Goal: Navigation & Orientation: Find specific page/section

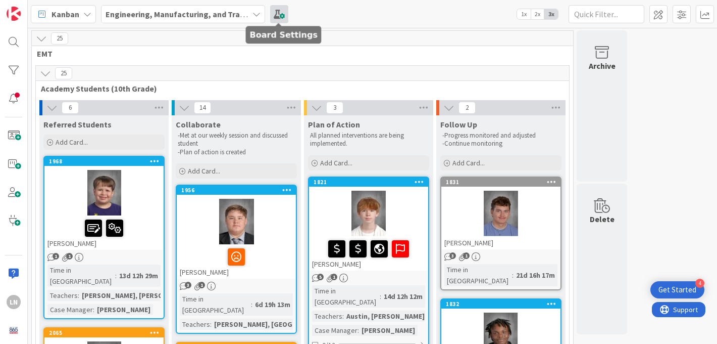
click at [282, 19] on span at bounding box center [279, 14] width 18 height 18
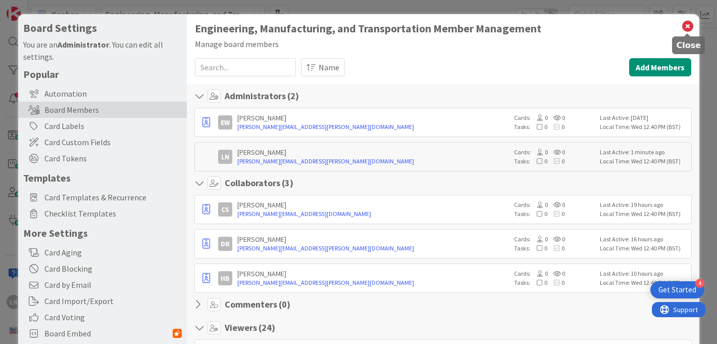
click at [688, 26] on icon at bounding box center [688, 26] width 13 height 14
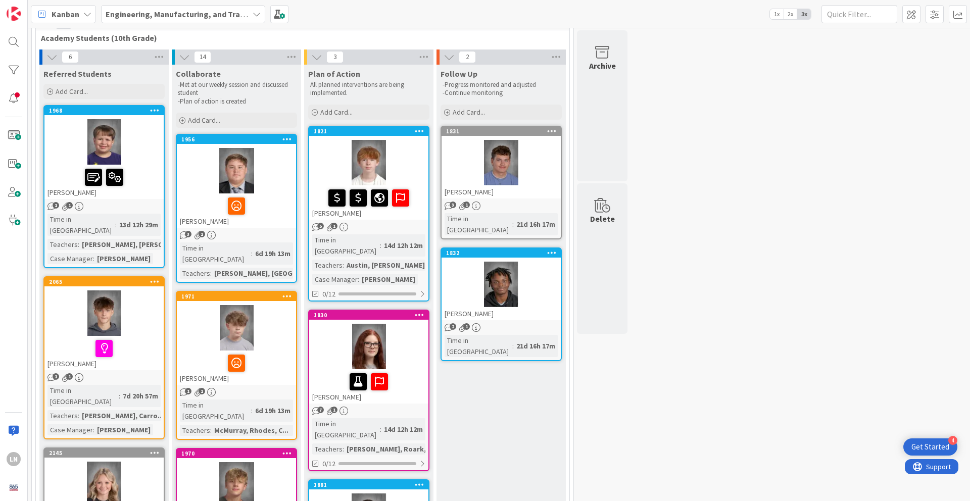
scroll to position [45, 0]
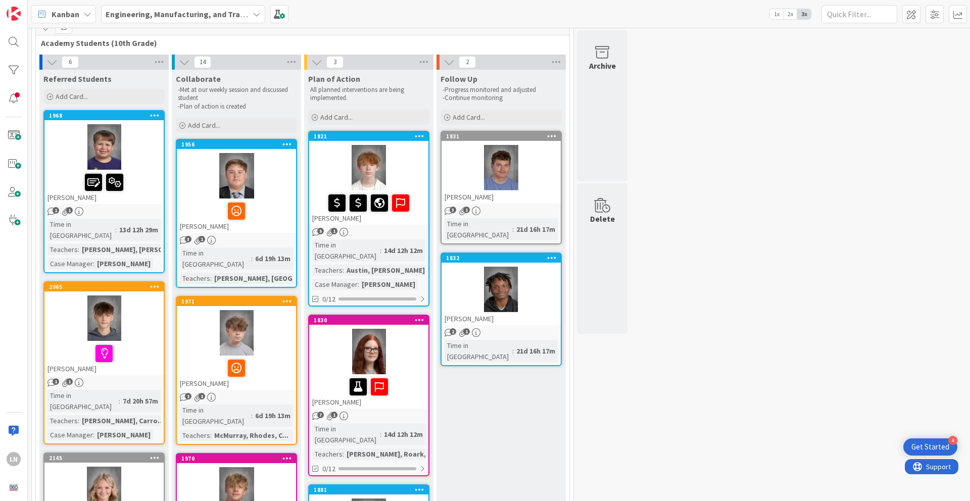
click at [407, 164] on div at bounding box center [368, 167] width 119 height 45
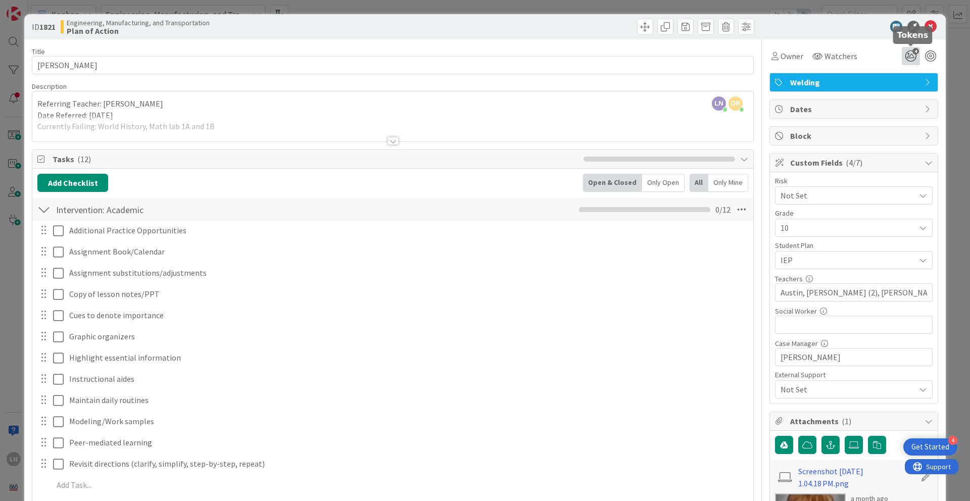
click at [717, 55] on icon "4" at bounding box center [911, 56] width 18 height 18
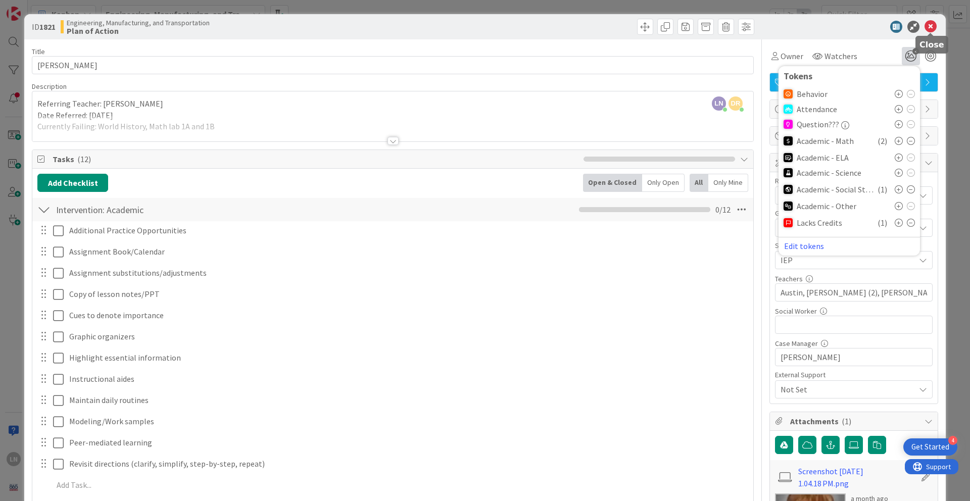
click at [717, 27] on icon at bounding box center [931, 27] width 12 height 12
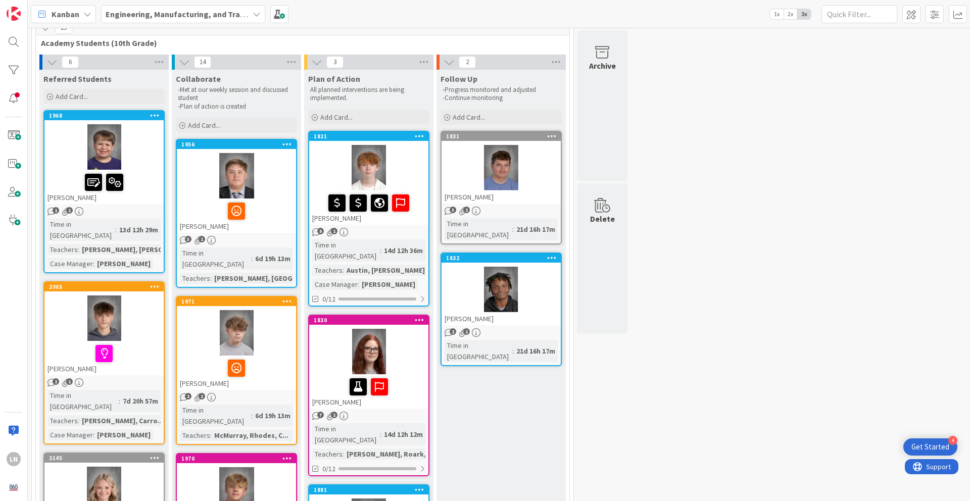
click at [409, 165] on div at bounding box center [368, 167] width 119 height 45
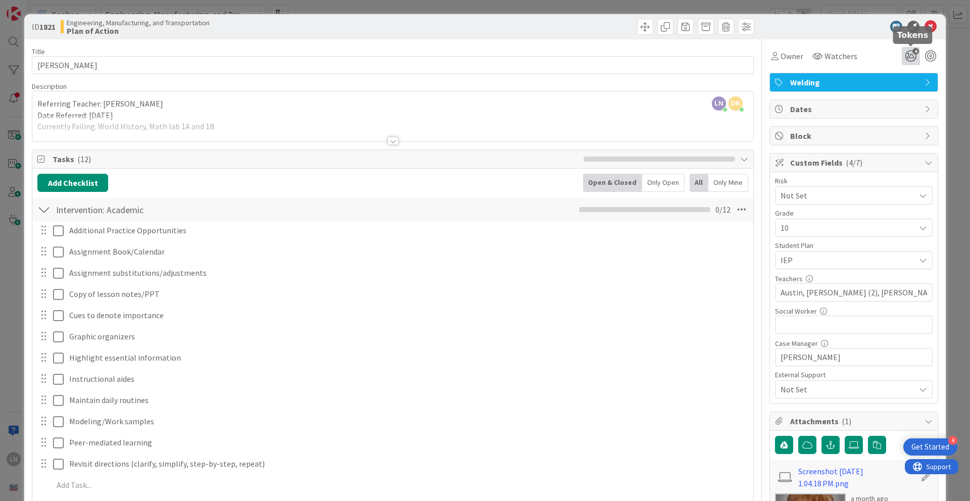
click at [717, 54] on icon "4" at bounding box center [911, 56] width 18 height 18
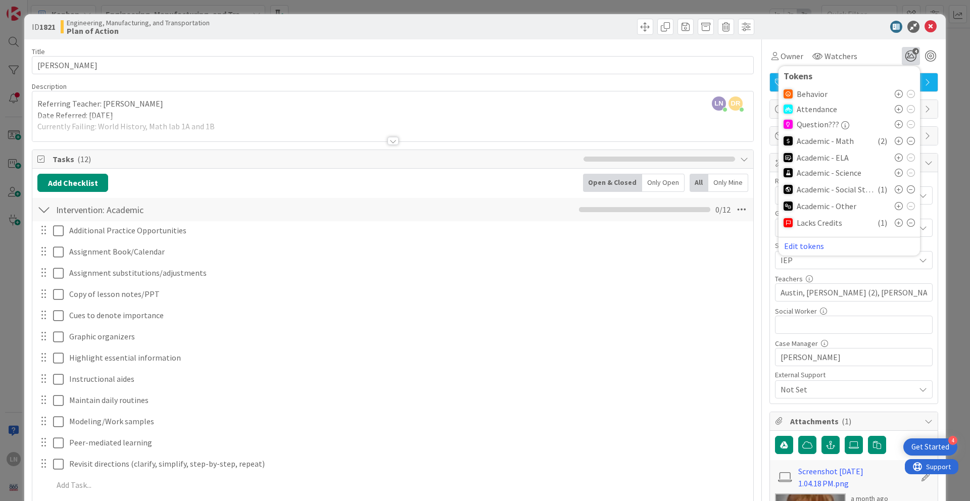
click at [717, 140] on icon at bounding box center [899, 141] width 8 height 8
click at [717, 141] on icon at bounding box center [911, 141] width 8 height 8
click at [717, 27] on icon at bounding box center [931, 27] width 12 height 12
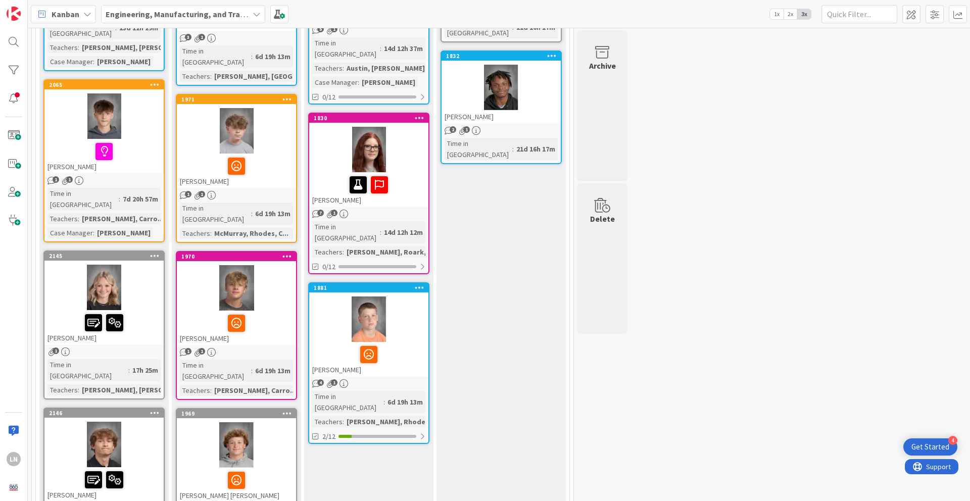
scroll to position [255, 0]
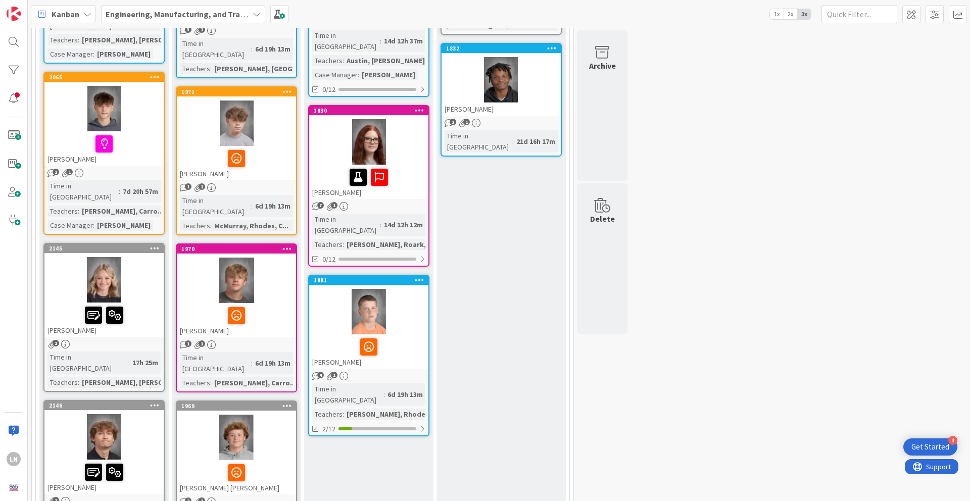
click at [397, 135] on div at bounding box center [368, 141] width 119 height 45
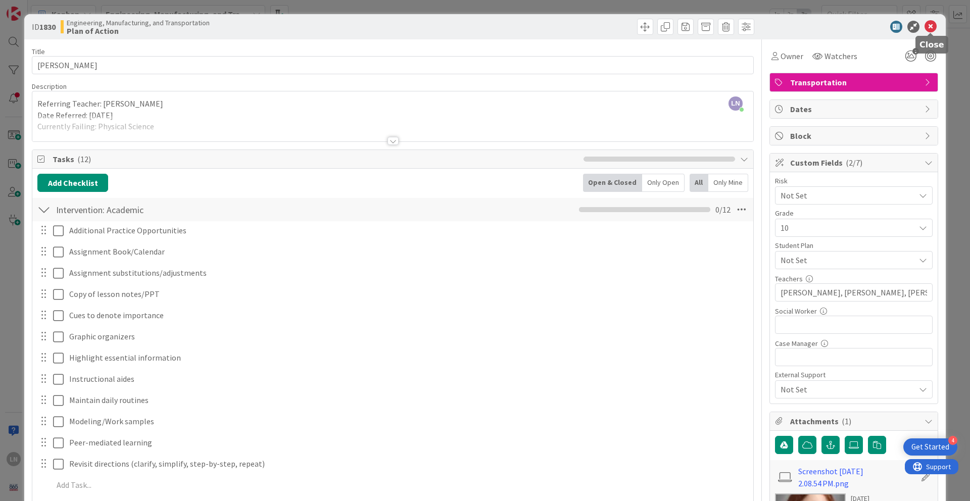
click at [717, 27] on icon at bounding box center [931, 27] width 12 height 12
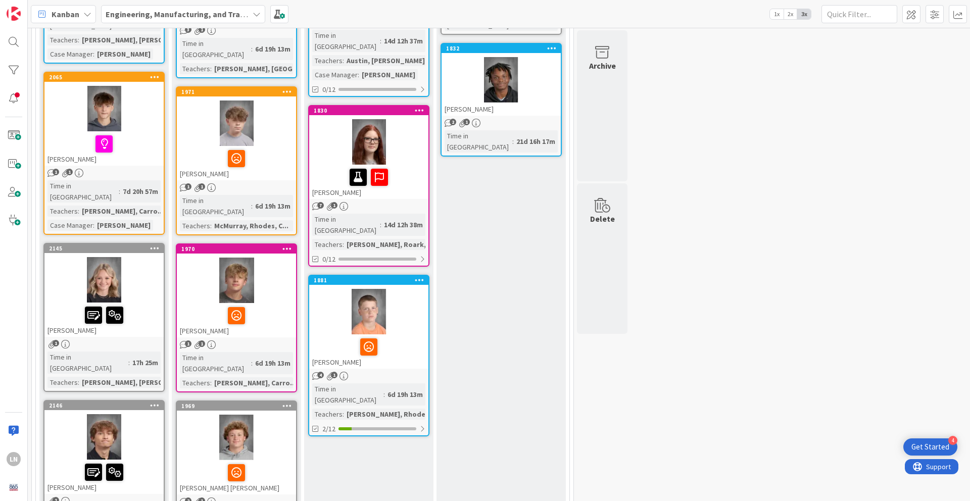
click at [415, 136] on div at bounding box center [368, 141] width 119 height 45
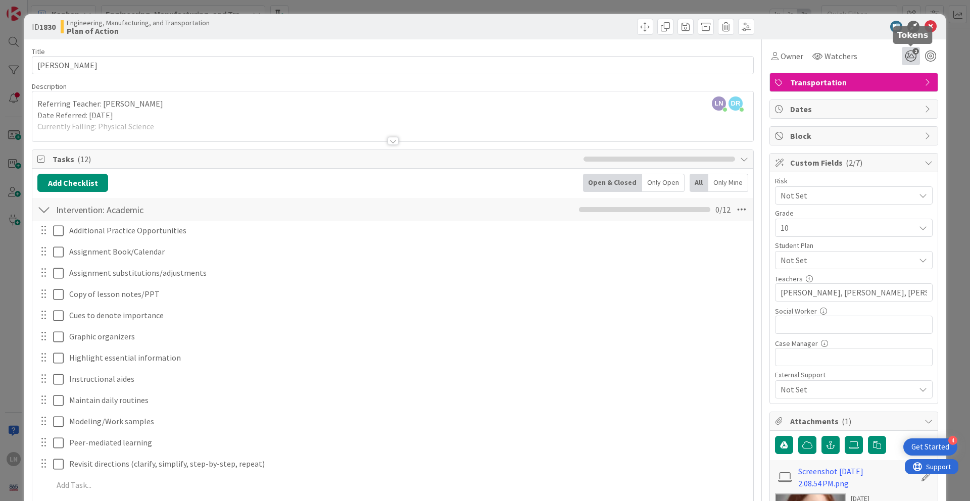
click at [717, 57] on icon "2" at bounding box center [911, 56] width 18 height 18
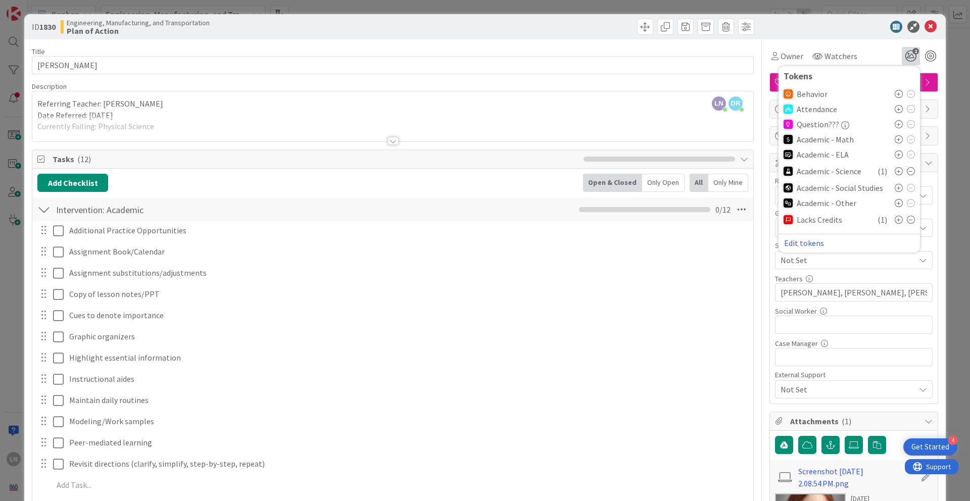
click at [717, 171] on icon at bounding box center [911, 171] width 8 height 8
click at [717, 26] on icon at bounding box center [931, 27] width 12 height 12
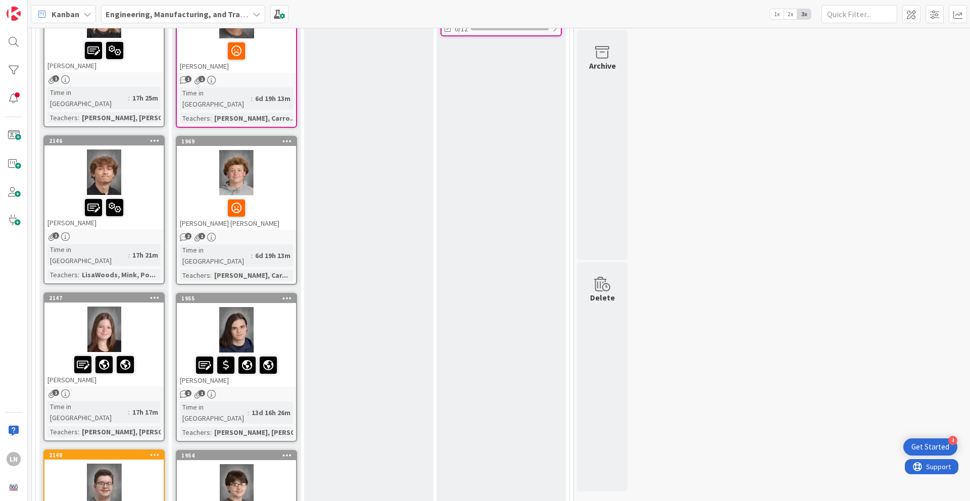
scroll to position [521, 0]
click at [272, 306] on div at bounding box center [236, 328] width 119 height 45
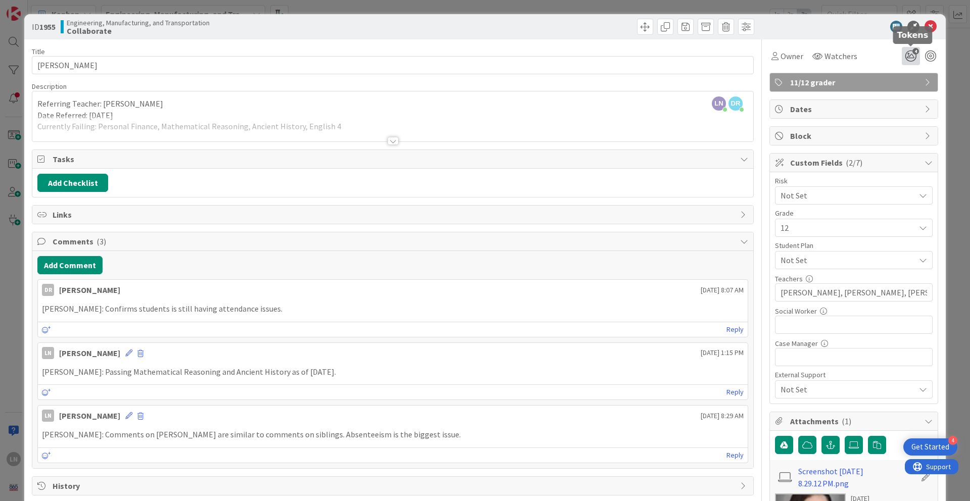
click at [717, 57] on icon "4" at bounding box center [911, 56] width 18 height 18
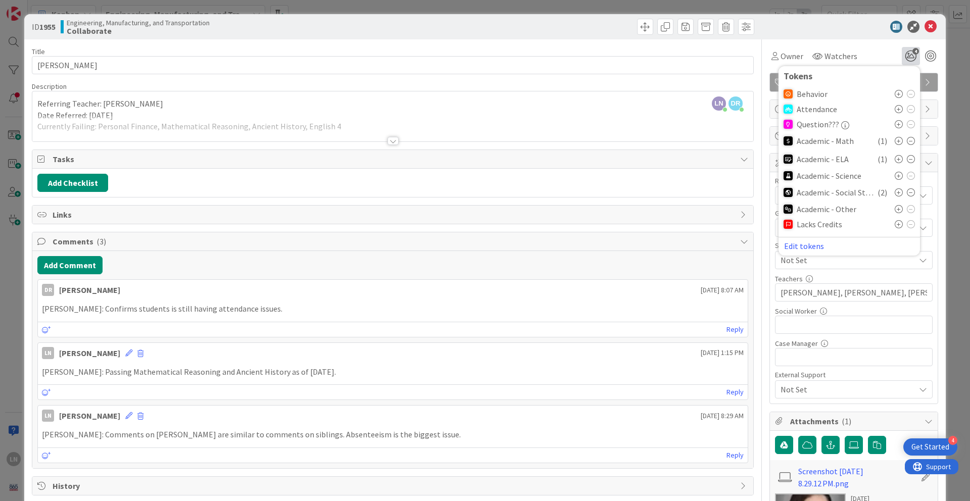
click at [717, 191] on icon at bounding box center [911, 192] width 8 height 8
click at [717, 141] on icon at bounding box center [911, 141] width 8 height 8
click at [717, 23] on div at bounding box center [848, 27] width 179 height 12
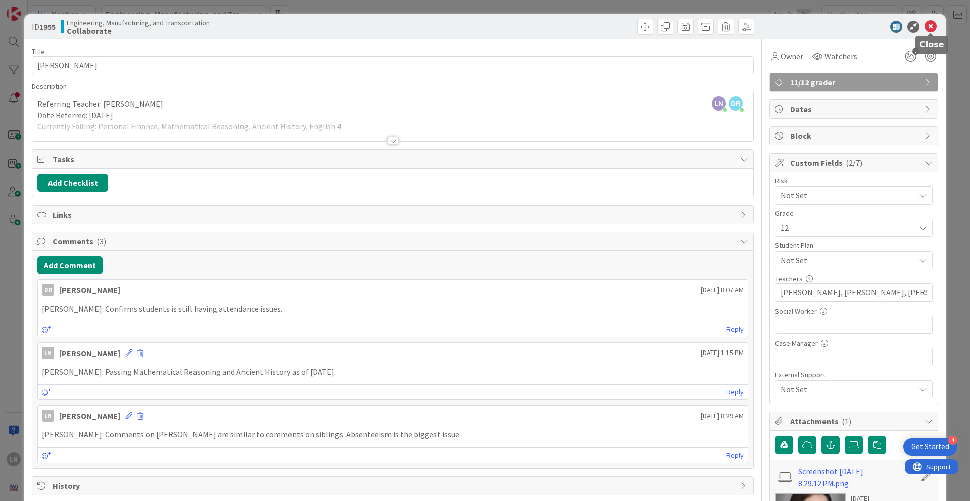
click at [717, 28] on icon at bounding box center [931, 27] width 12 height 12
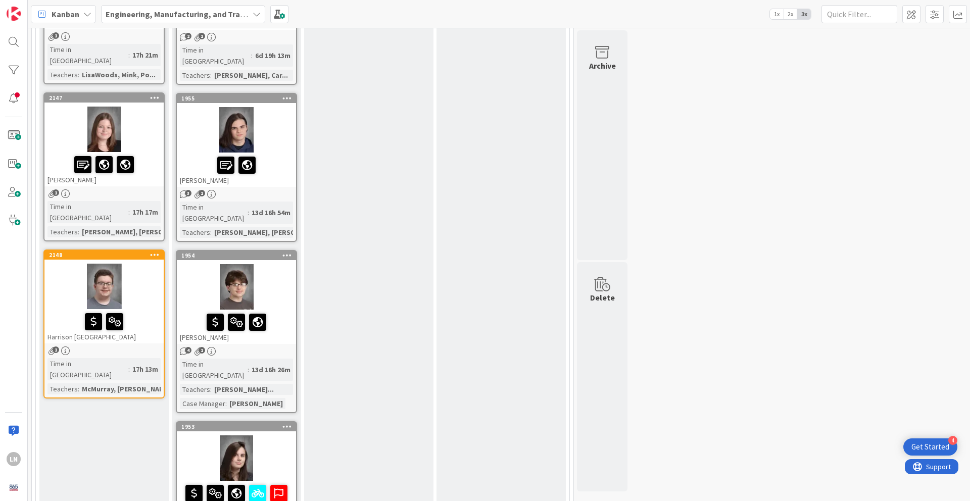
scroll to position [725, 0]
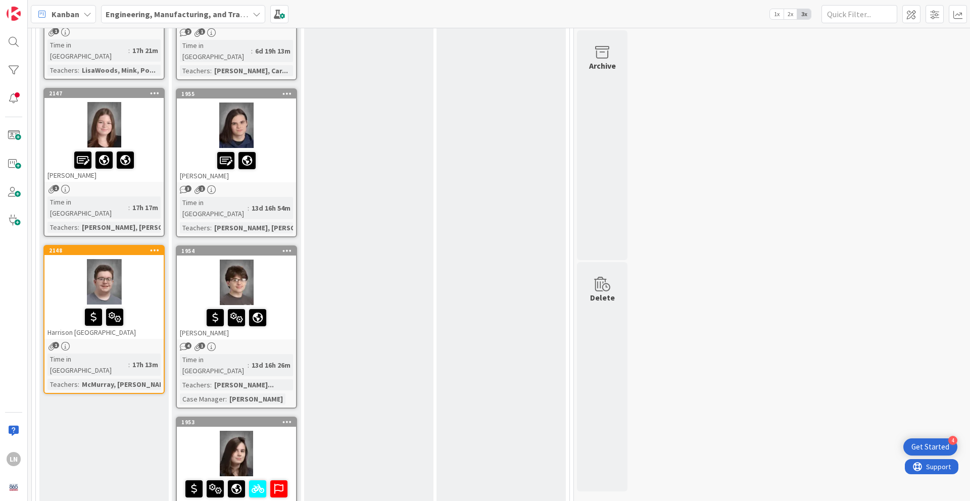
click at [276, 260] on div at bounding box center [236, 282] width 119 height 45
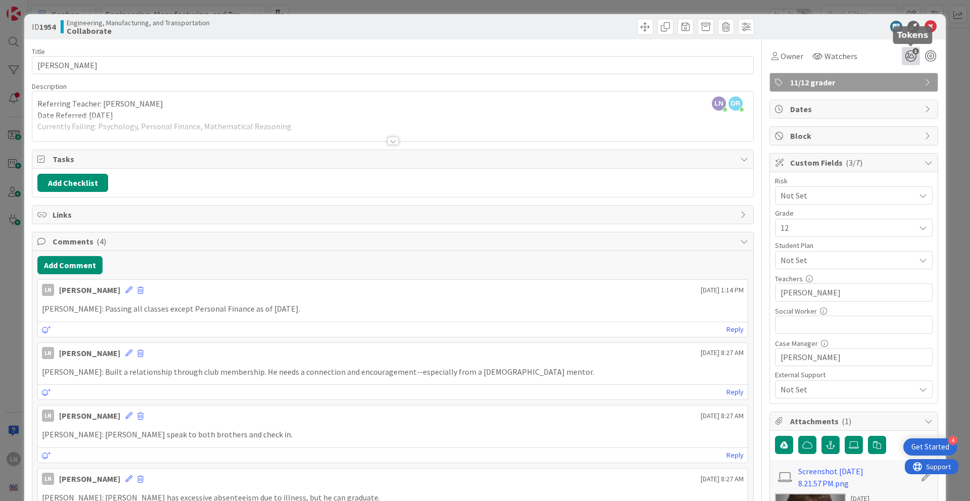
click at [717, 56] on icon "3" at bounding box center [911, 56] width 18 height 18
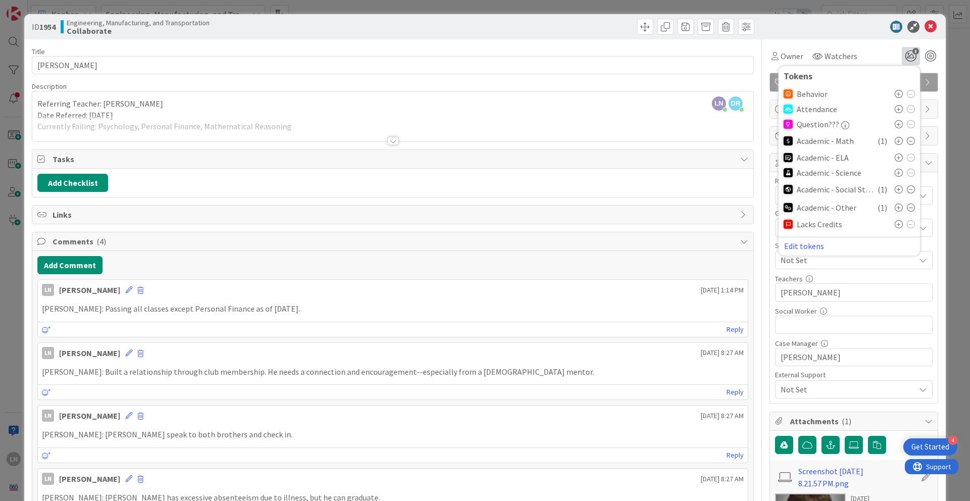
click at [717, 142] on icon at bounding box center [899, 141] width 8 height 8
click at [717, 142] on icon at bounding box center [911, 141] width 8 height 8
click at [717, 205] on icon at bounding box center [911, 205] width 8 height 8
click at [717, 28] on div at bounding box center [848, 27] width 179 height 12
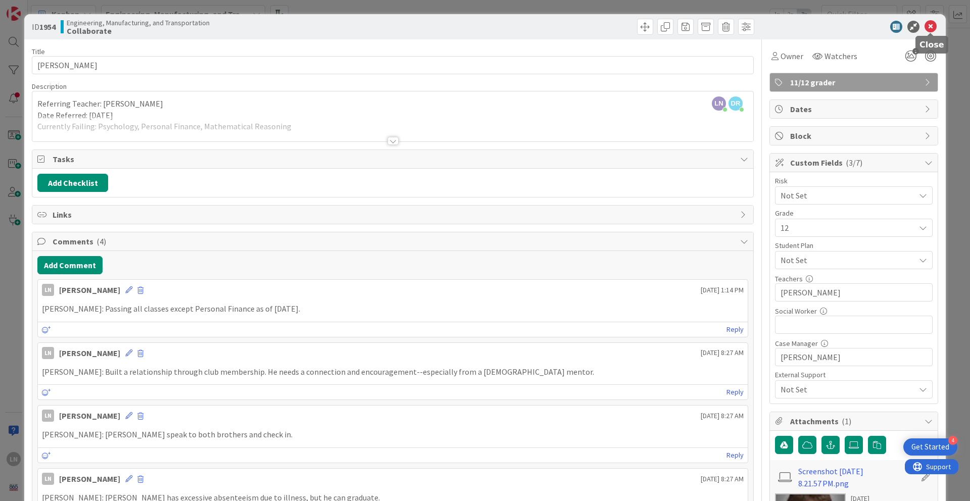
click at [717, 25] on icon at bounding box center [931, 27] width 12 height 12
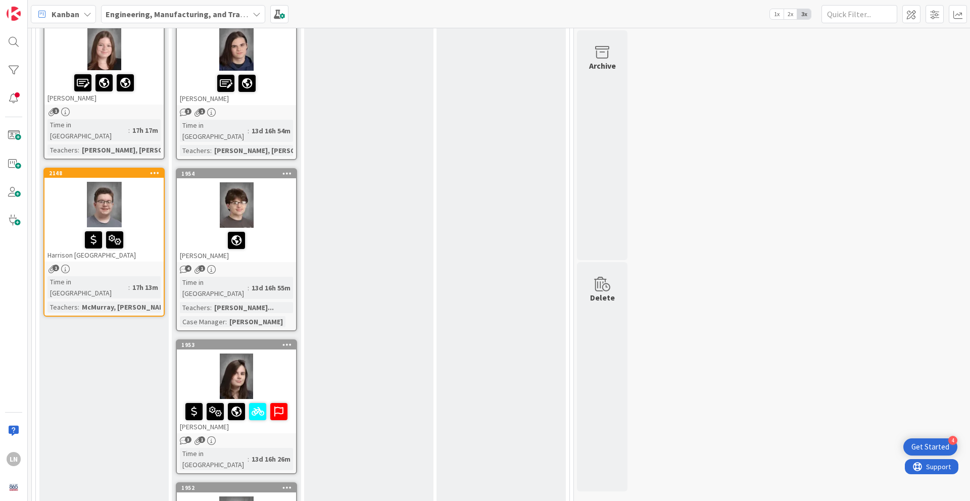
scroll to position [803, 0]
click at [278, 343] on div at bounding box center [236, 375] width 119 height 45
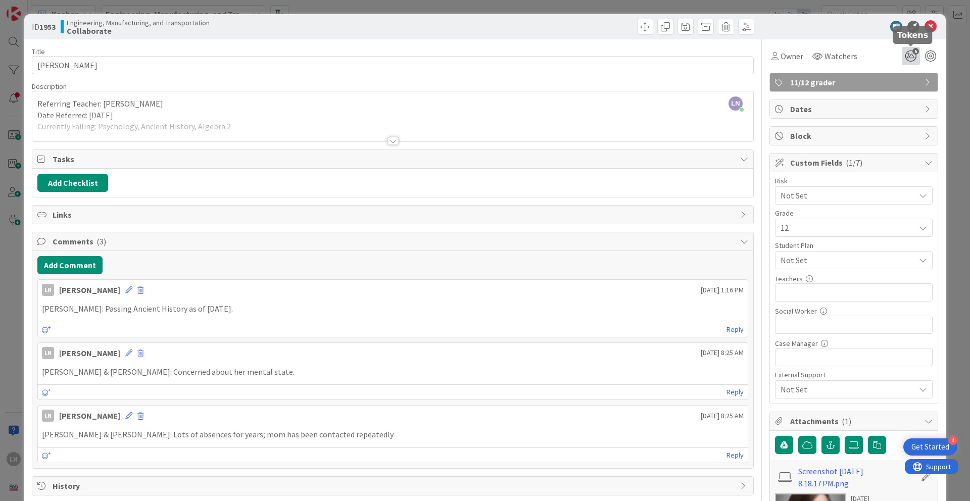
click at [717, 59] on icon "5" at bounding box center [911, 56] width 18 height 18
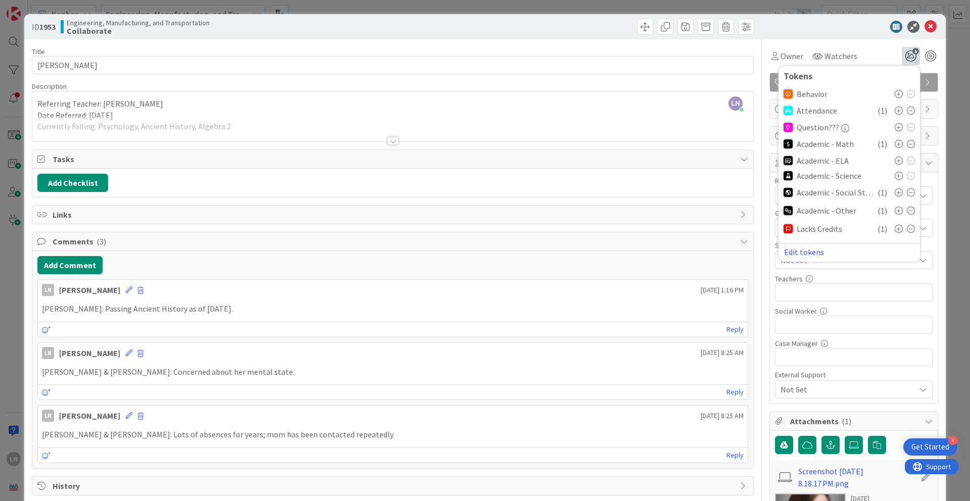
click at [717, 194] on icon at bounding box center [911, 192] width 8 height 8
click at [717, 25] on icon at bounding box center [931, 27] width 12 height 12
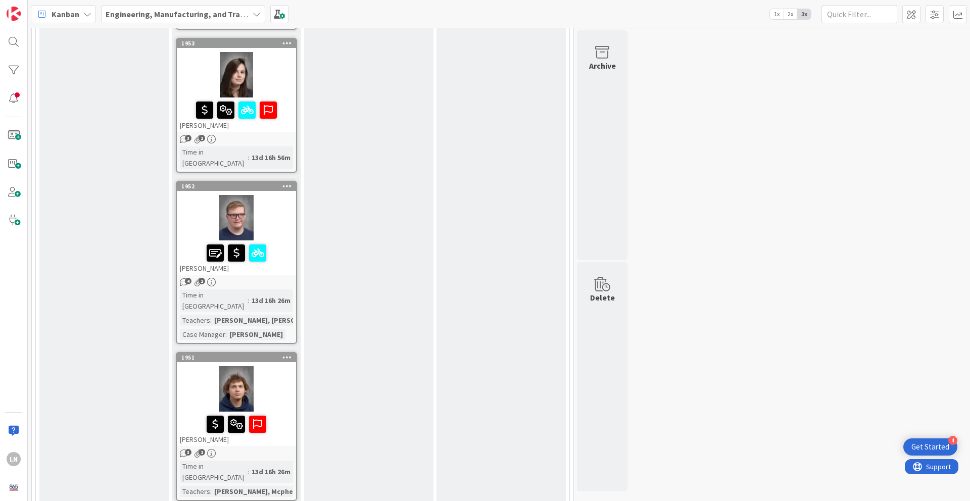
click at [276, 195] on div at bounding box center [236, 217] width 119 height 45
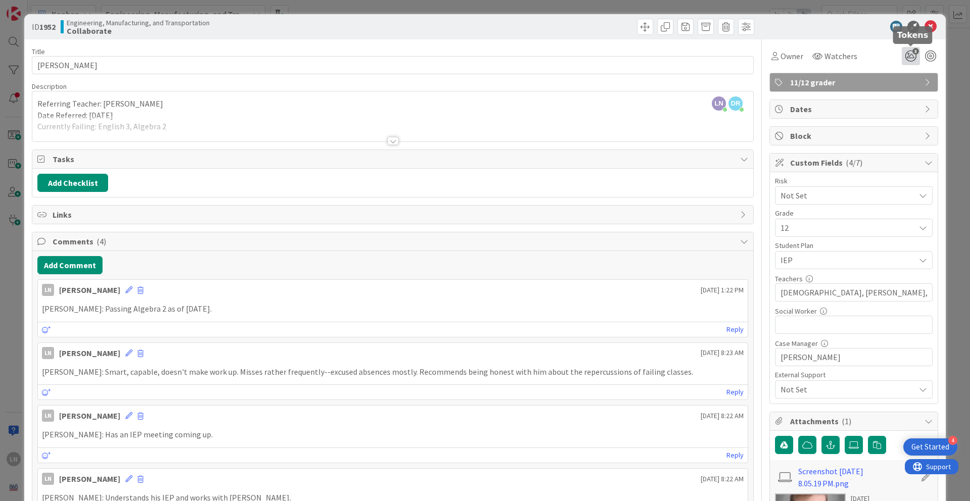
click at [717, 55] on icon "3" at bounding box center [911, 56] width 18 height 18
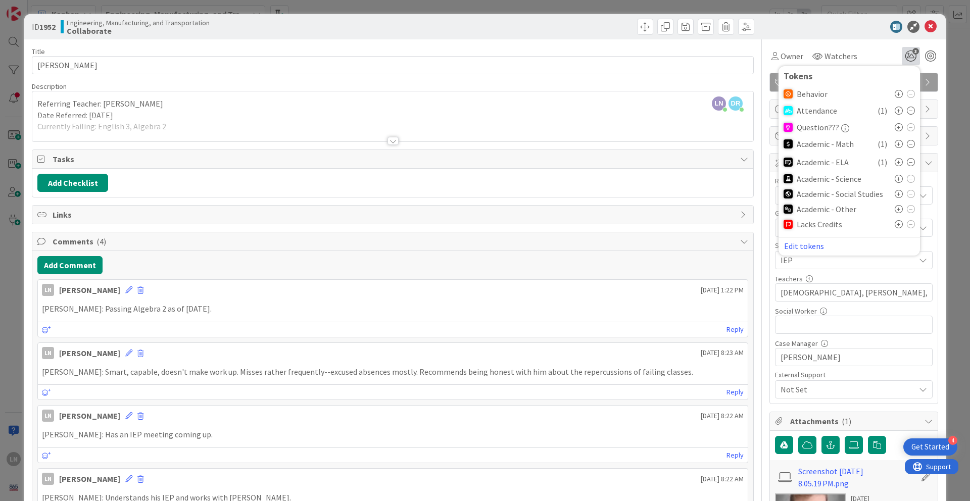
click at [717, 162] on icon at bounding box center [911, 162] width 8 height 8
click at [717, 142] on icon at bounding box center [911, 144] width 8 height 8
click at [717, 27] on div at bounding box center [848, 27] width 179 height 12
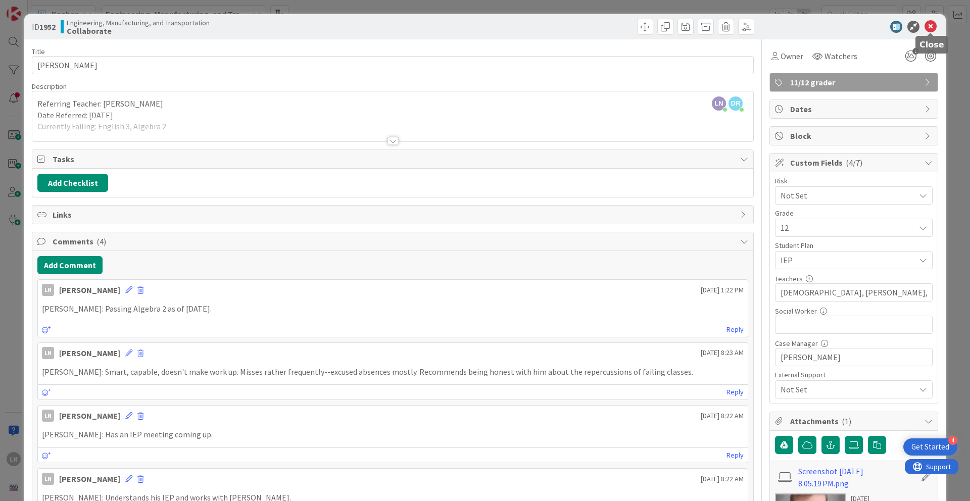
click at [717, 26] on icon at bounding box center [931, 27] width 12 height 12
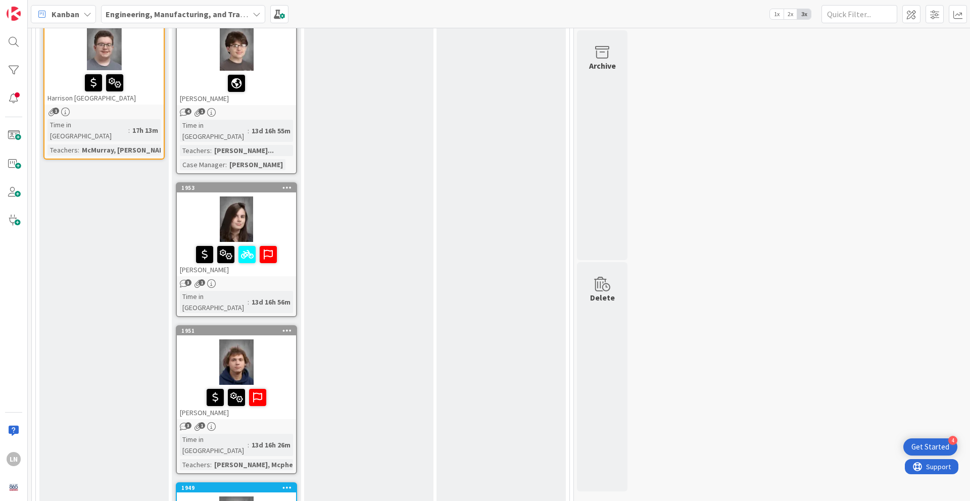
scroll to position [1038, 0]
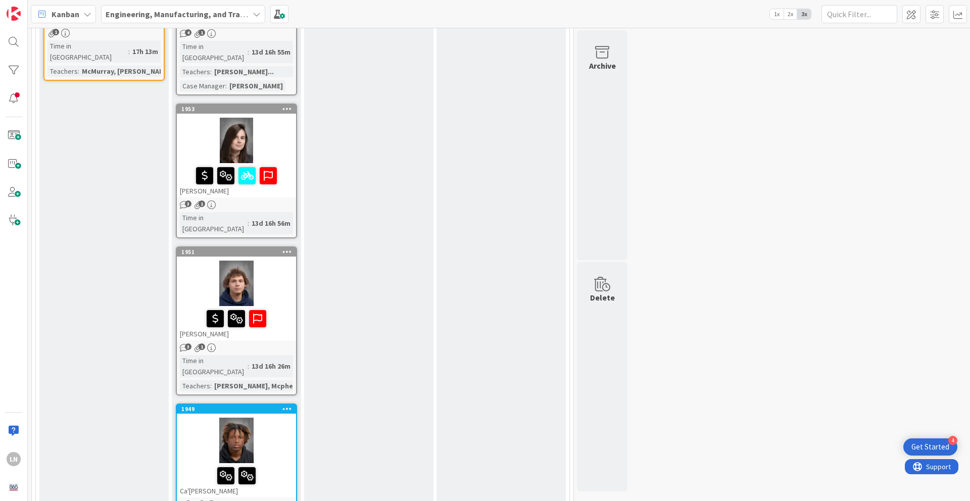
click at [286, 261] on div at bounding box center [236, 283] width 119 height 45
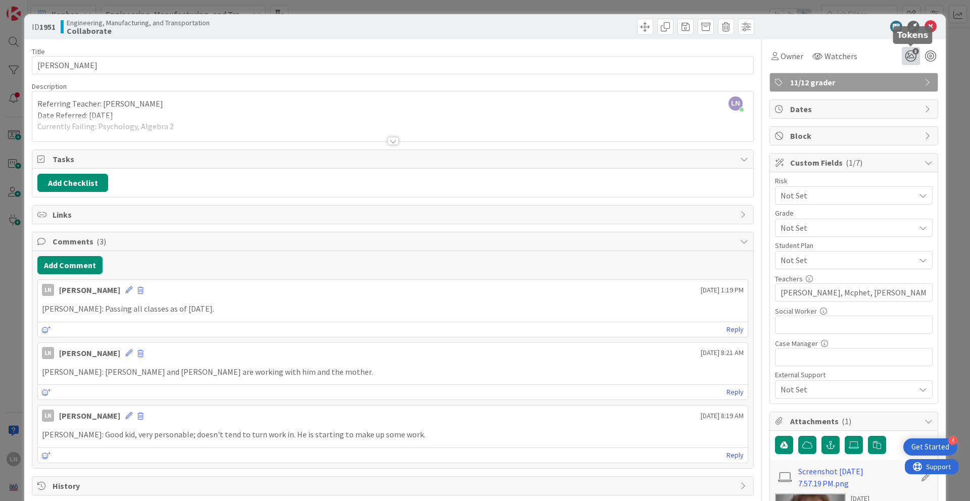
click at [717, 57] on icon "3" at bounding box center [911, 56] width 18 height 18
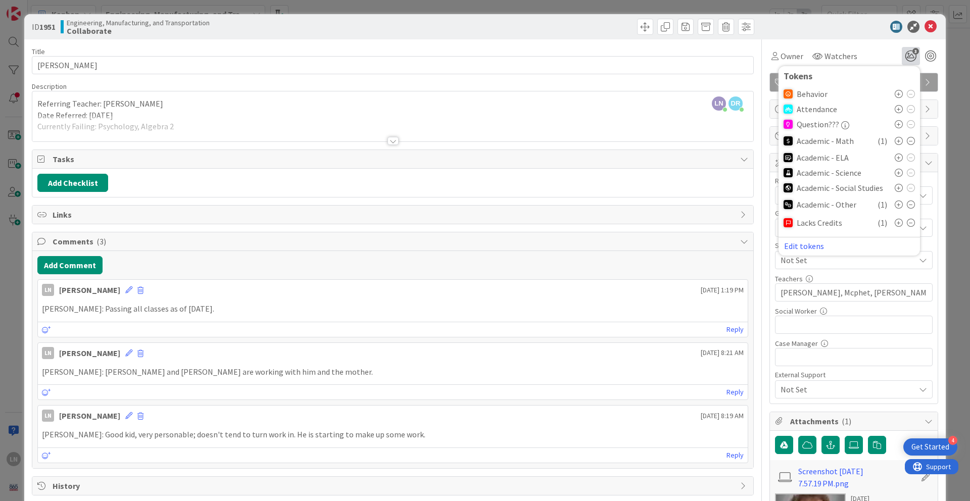
click at [717, 140] on icon at bounding box center [911, 141] width 8 height 8
click at [717, 201] on icon at bounding box center [911, 202] width 8 height 8
click at [717, 21] on div at bounding box center [848, 27] width 179 height 12
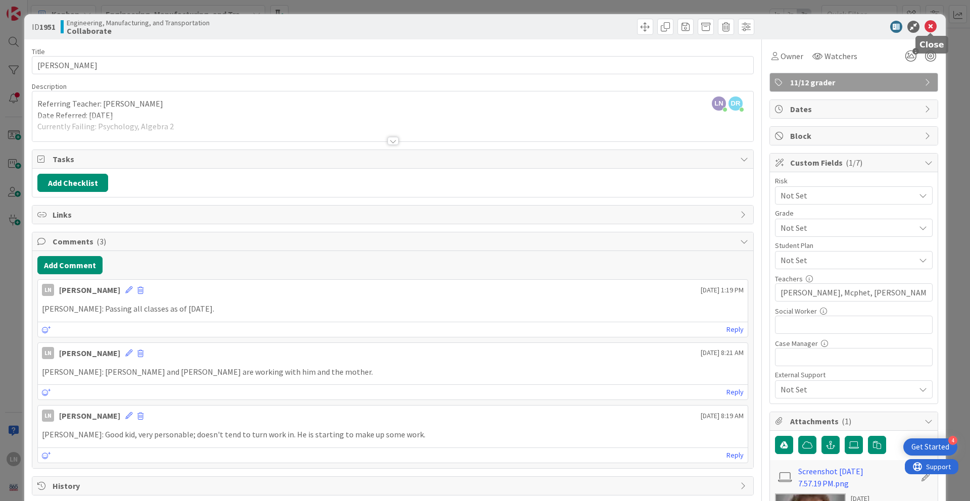
click at [717, 28] on icon at bounding box center [931, 27] width 12 height 12
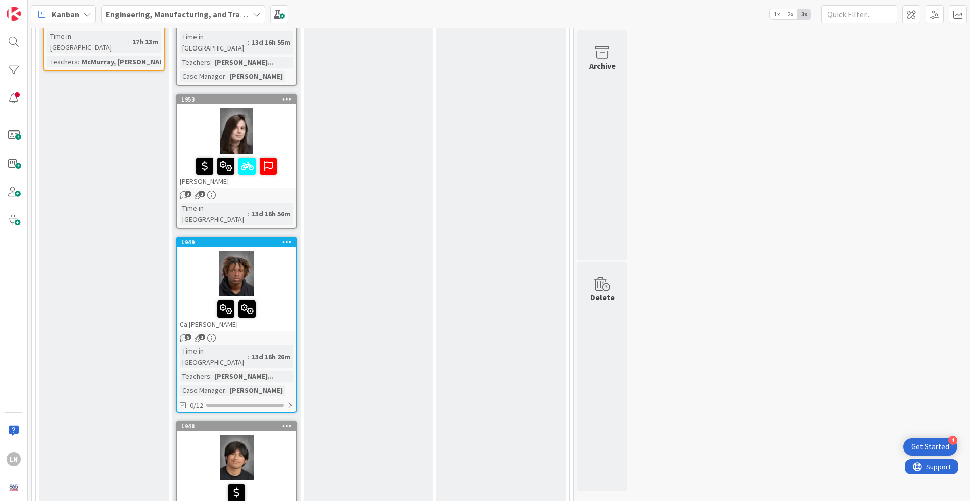
scroll to position [1046, 0]
click at [278, 252] on div at bounding box center [236, 274] width 119 height 45
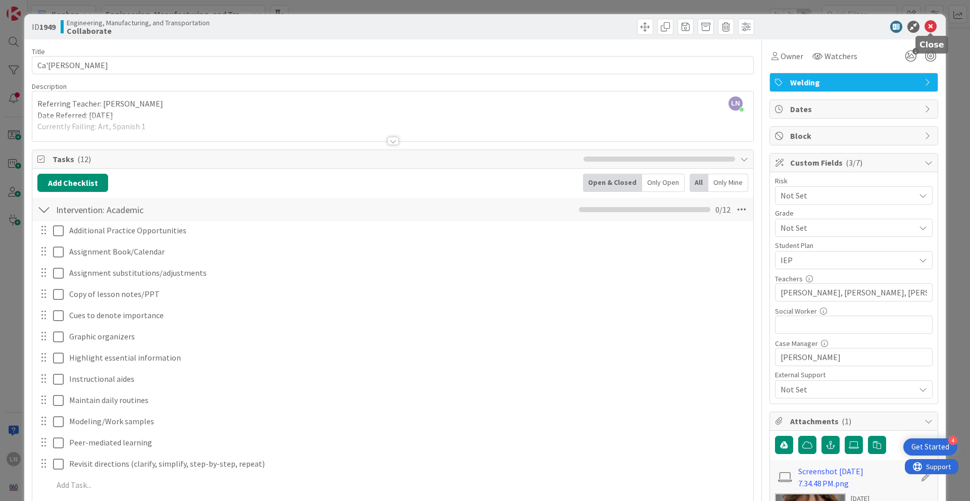
click at [717, 29] on icon at bounding box center [931, 27] width 12 height 12
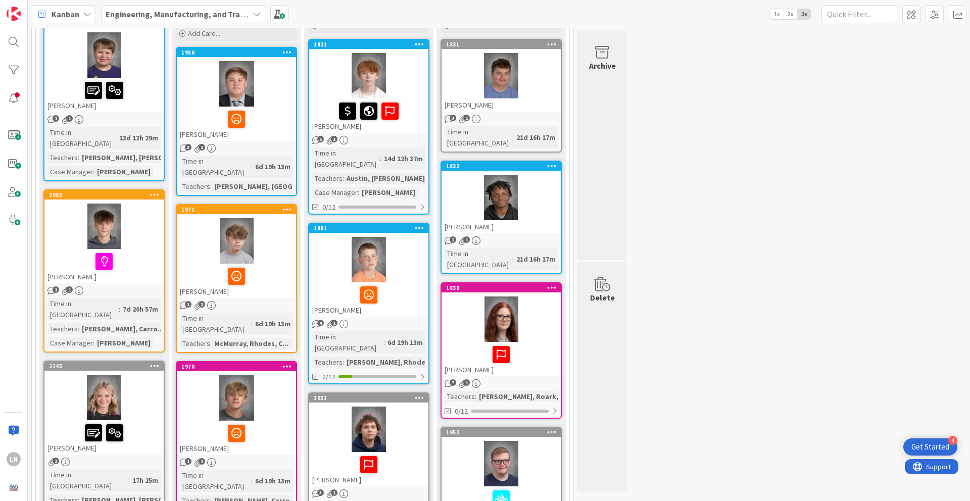
scroll to position [138, 0]
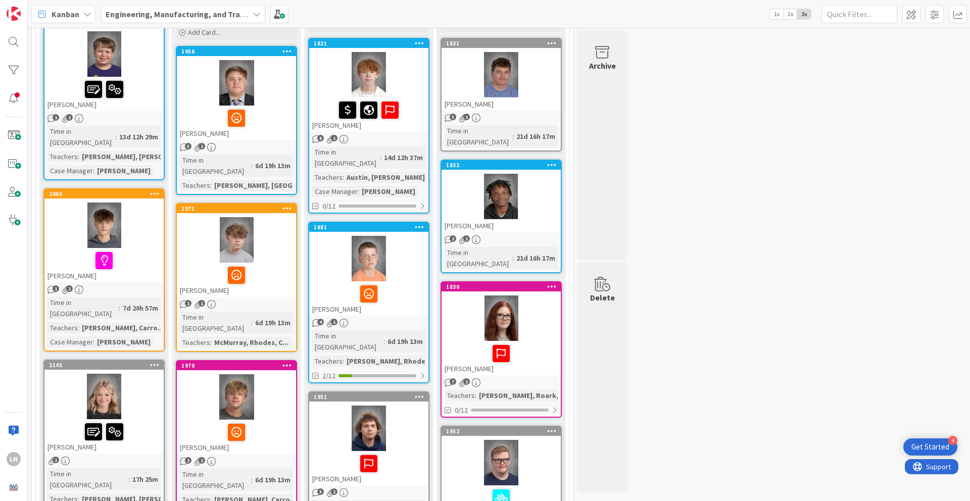
click at [390, 343] on div at bounding box center [368, 428] width 119 height 45
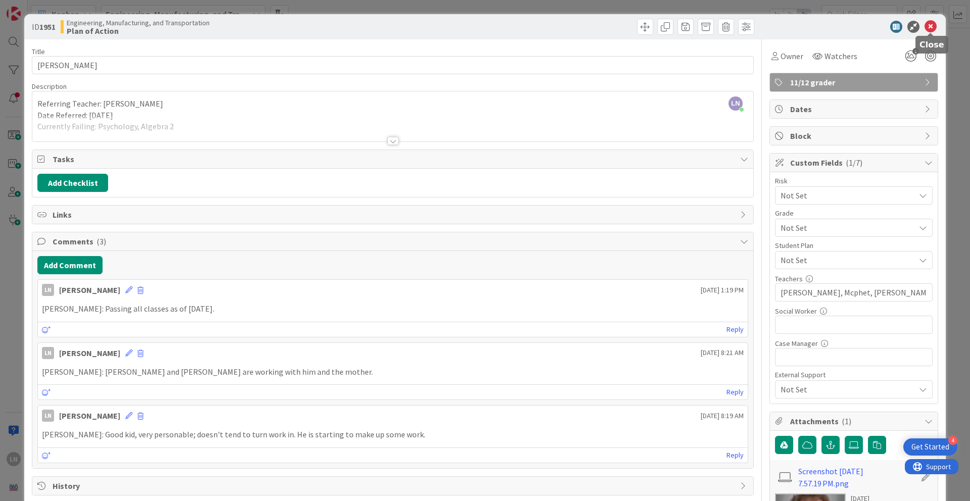
click at [717, 25] on icon at bounding box center [931, 27] width 12 height 12
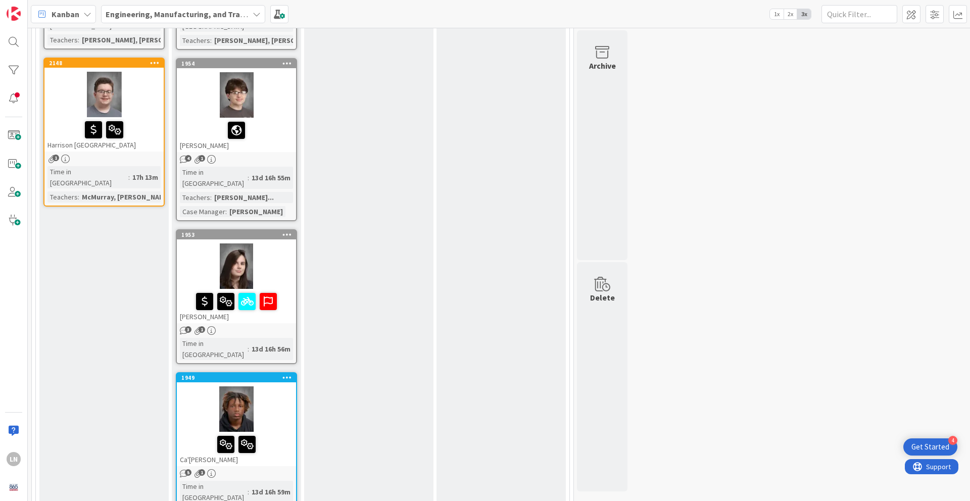
scroll to position [964, 0]
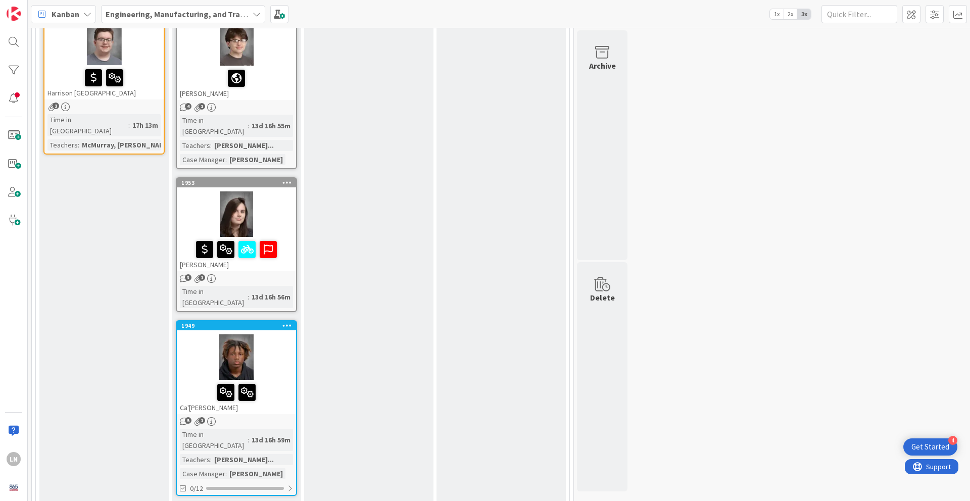
click at [276, 334] on div at bounding box center [236, 356] width 119 height 45
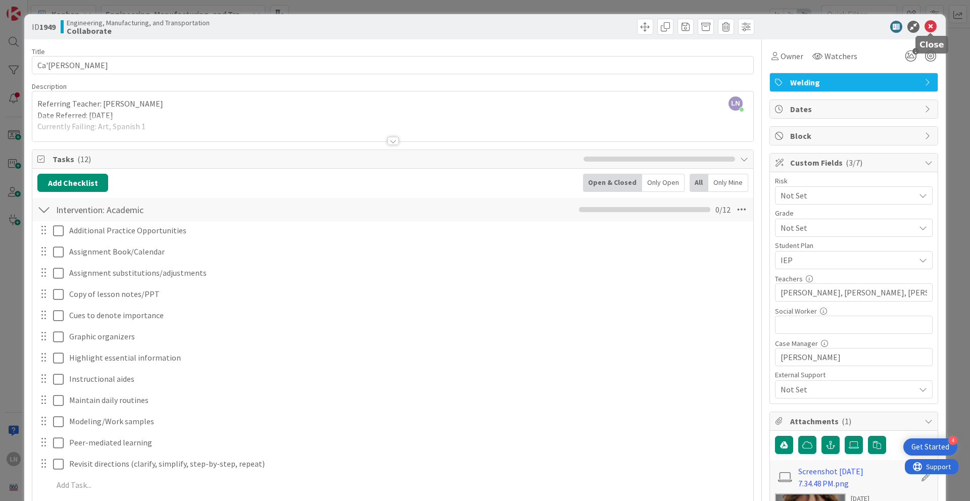
click at [717, 28] on icon at bounding box center [931, 27] width 12 height 12
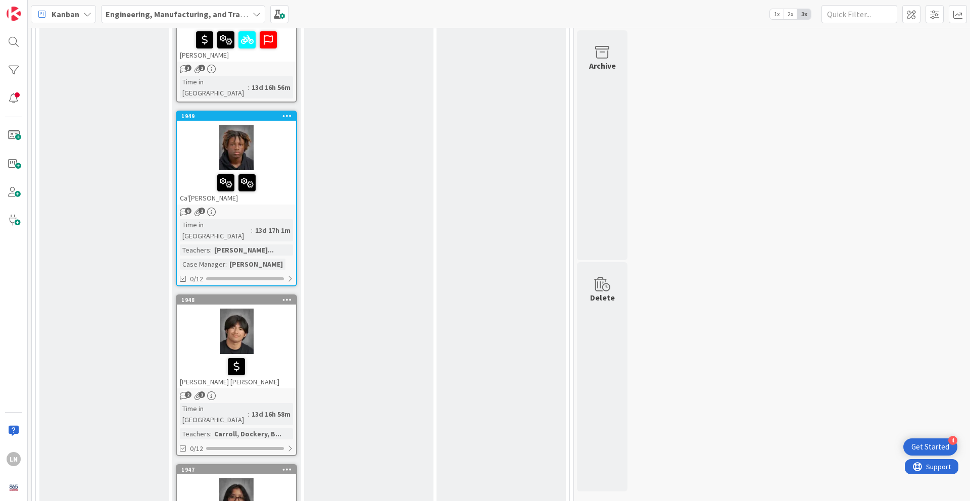
scroll to position [1176, 0]
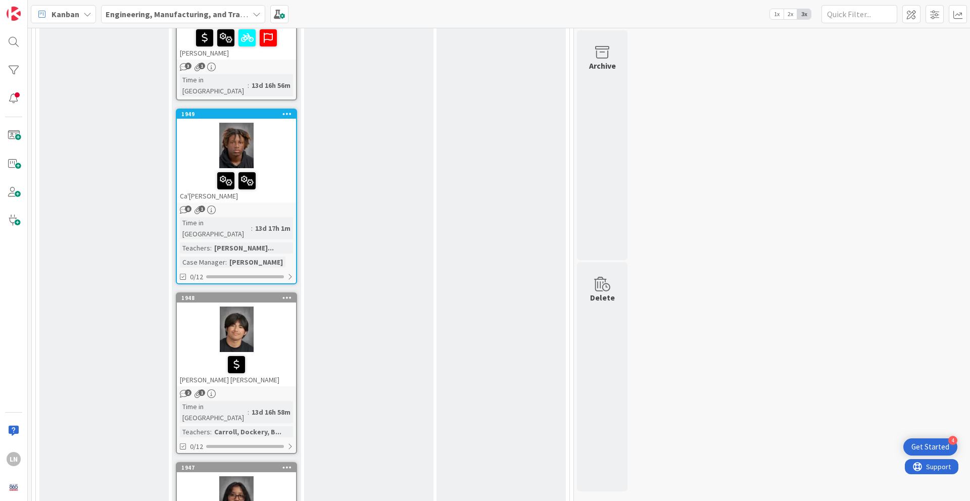
click at [278, 307] on div at bounding box center [236, 329] width 119 height 45
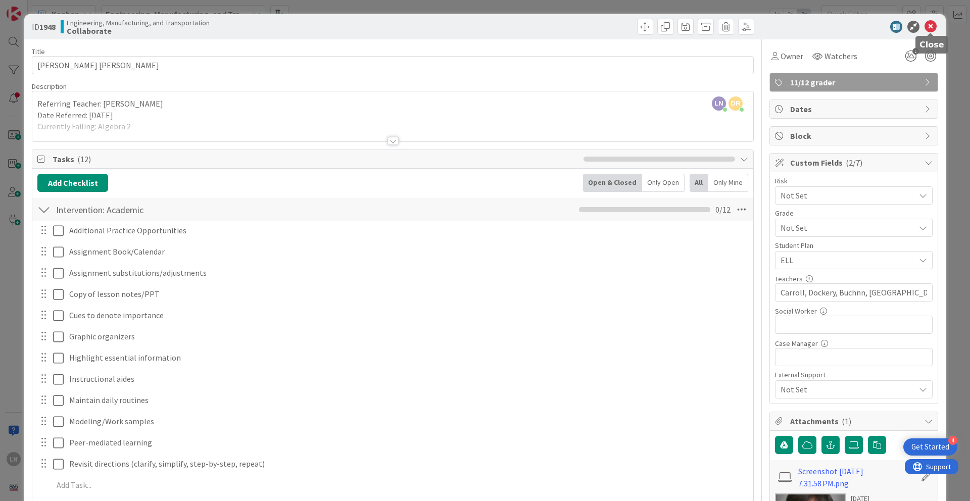
click at [717, 30] on icon at bounding box center [931, 27] width 12 height 12
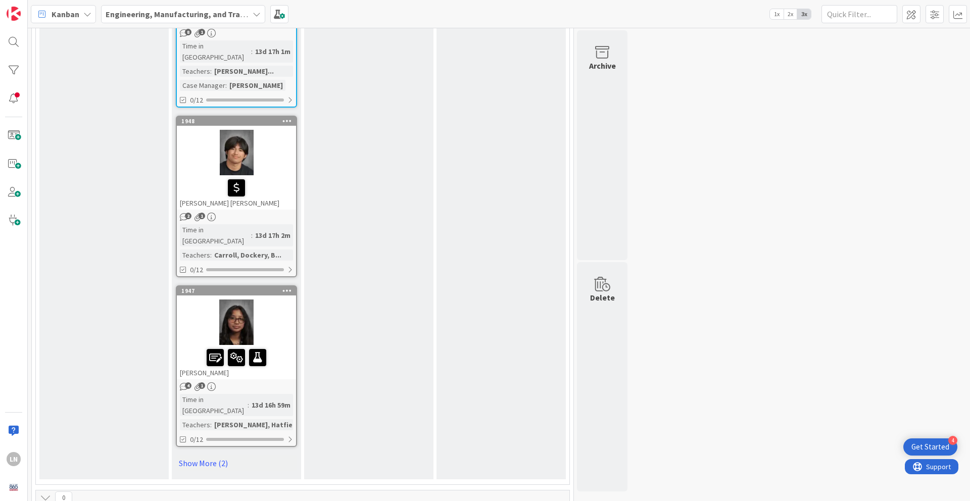
click at [273, 300] on div at bounding box center [236, 322] width 119 height 45
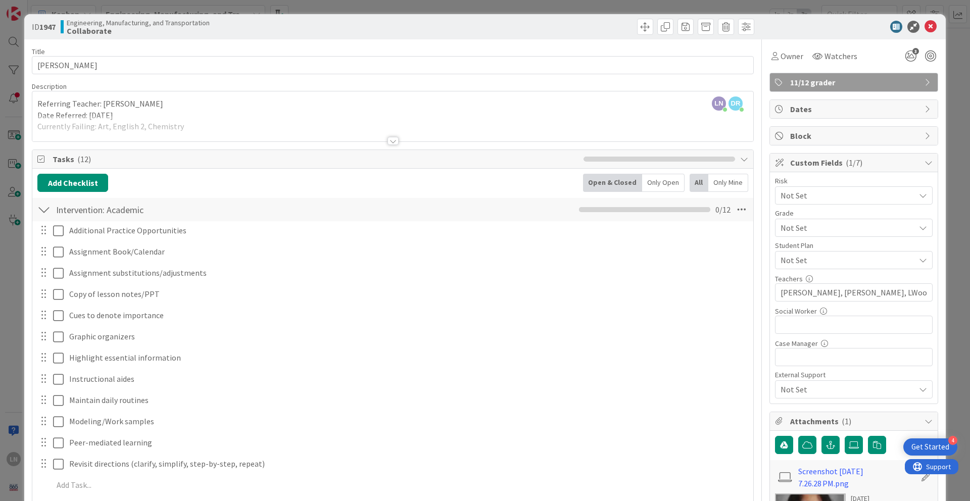
click at [393, 141] on div at bounding box center [393, 141] width 11 height 8
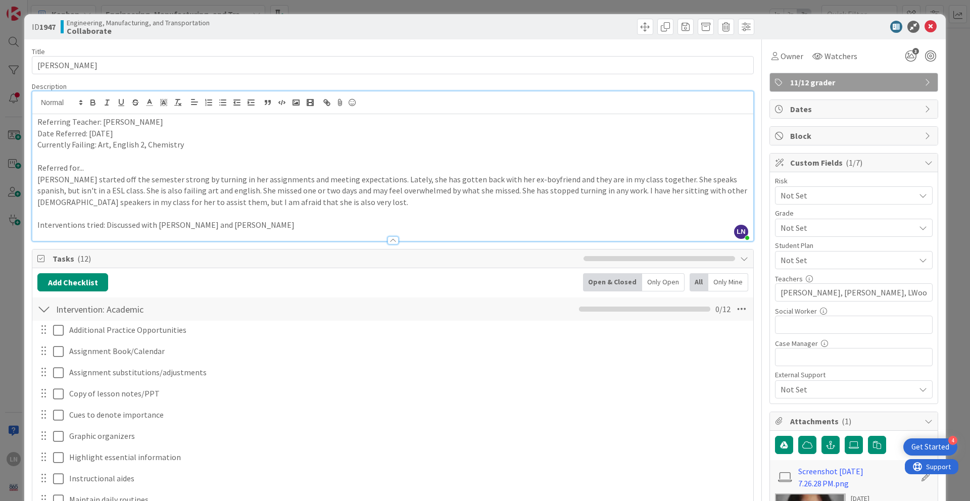
click at [392, 241] on div at bounding box center [393, 240] width 11 height 8
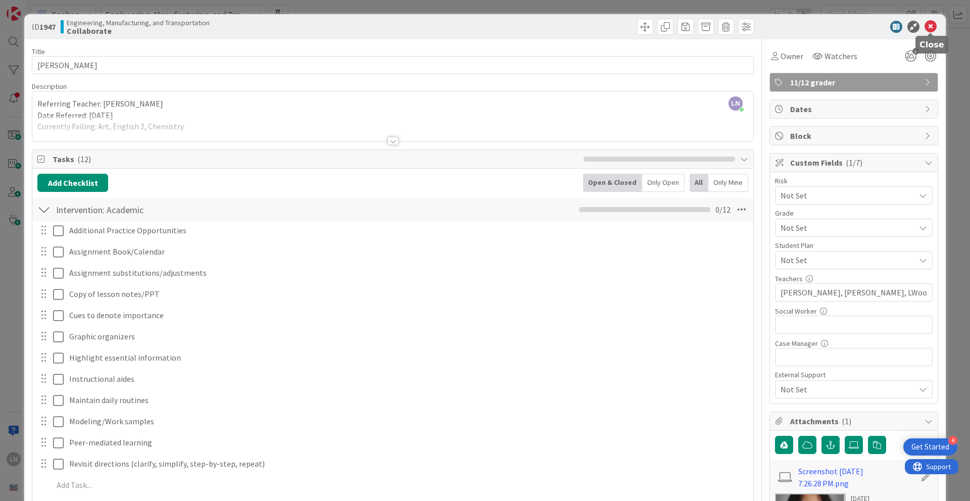
click at [717, 26] on icon at bounding box center [931, 27] width 12 height 12
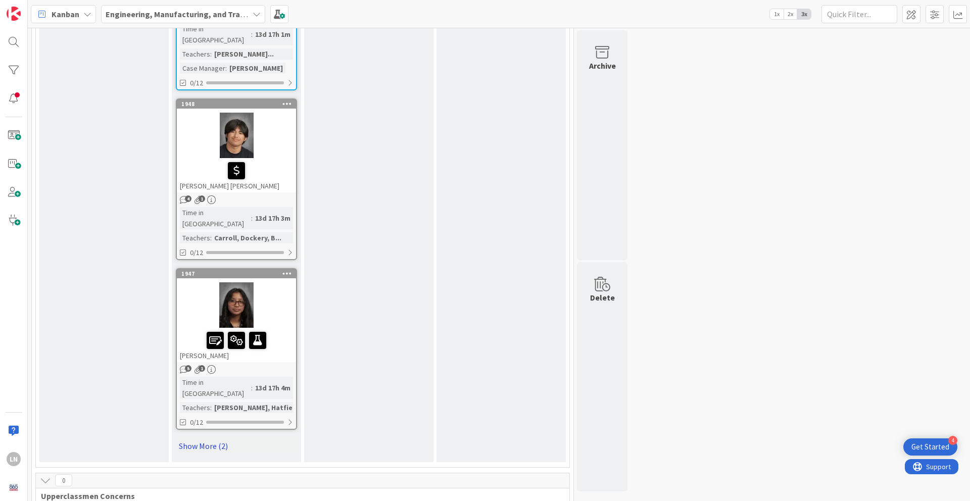
click at [203, 343] on link "Show More (2)" at bounding box center [236, 446] width 121 height 16
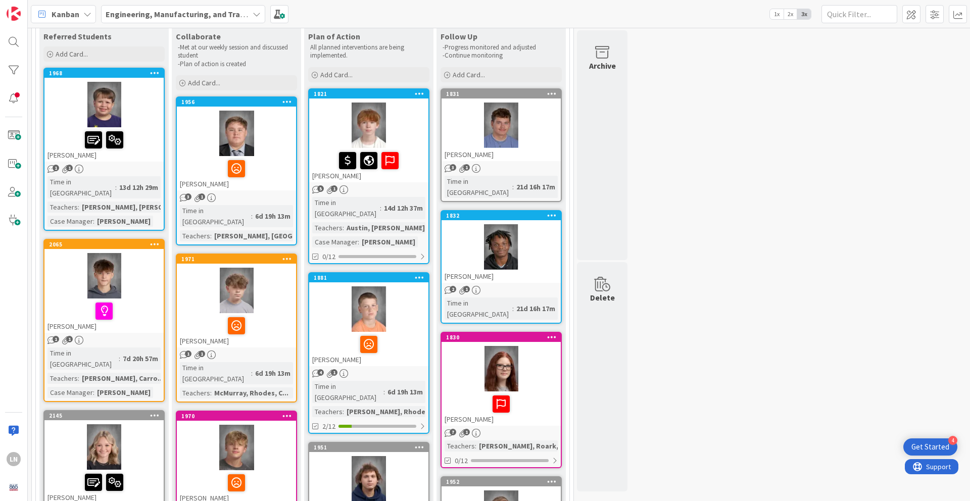
scroll to position [78, 0]
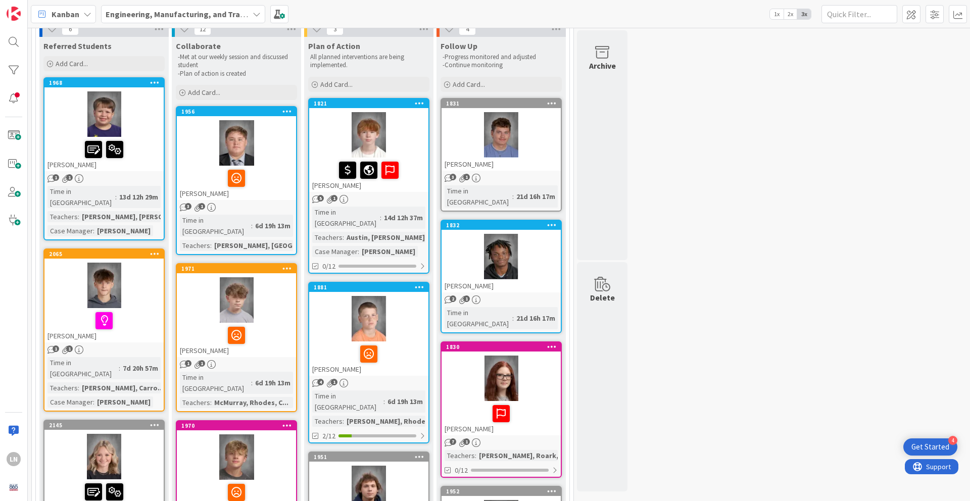
click at [149, 138] on div "[PERSON_NAME]" at bounding box center [103, 154] width 119 height 34
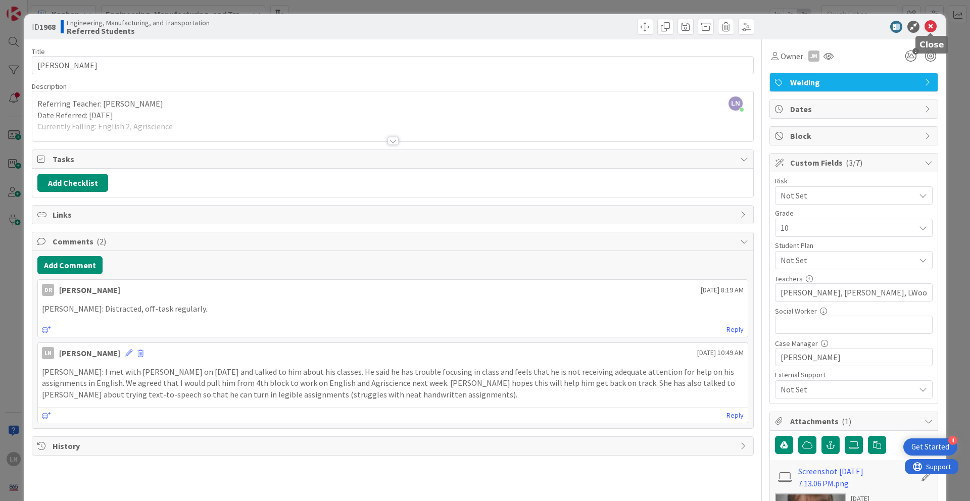
click at [717, 29] on icon at bounding box center [931, 27] width 12 height 12
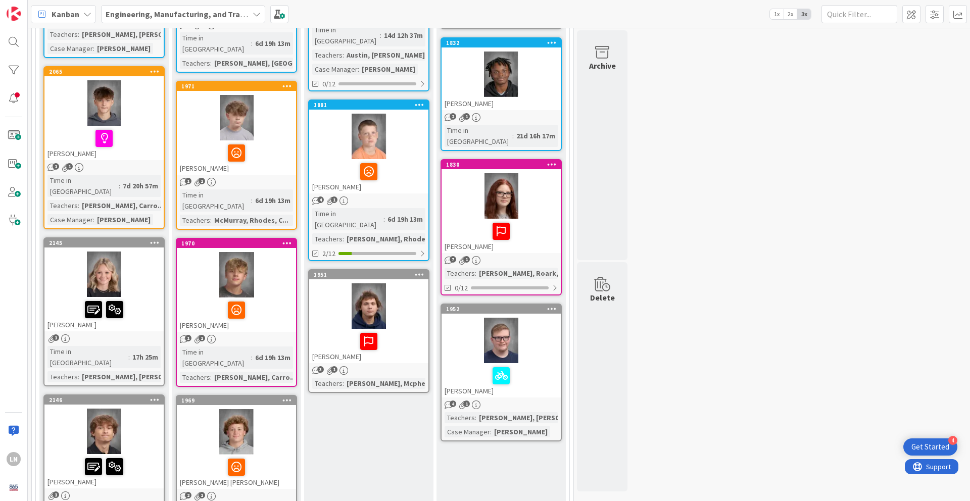
scroll to position [280, 0]
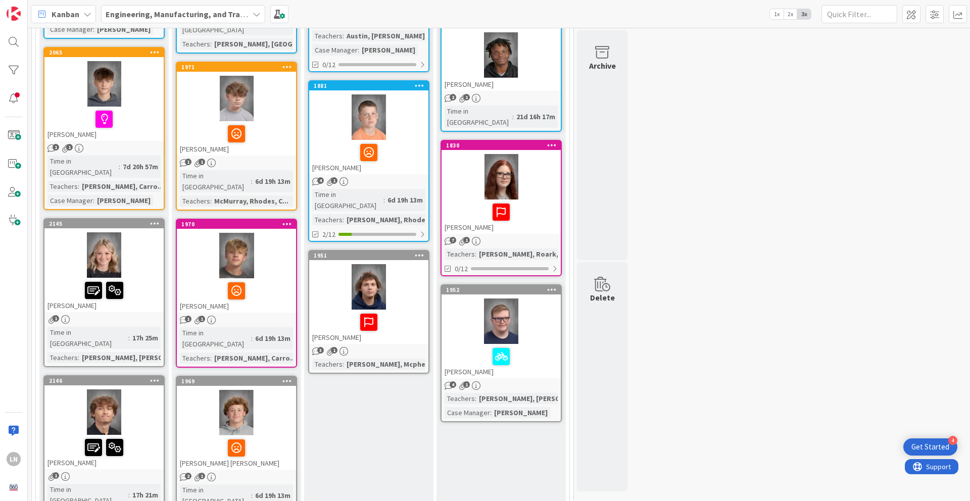
click at [142, 232] on div at bounding box center [103, 254] width 119 height 45
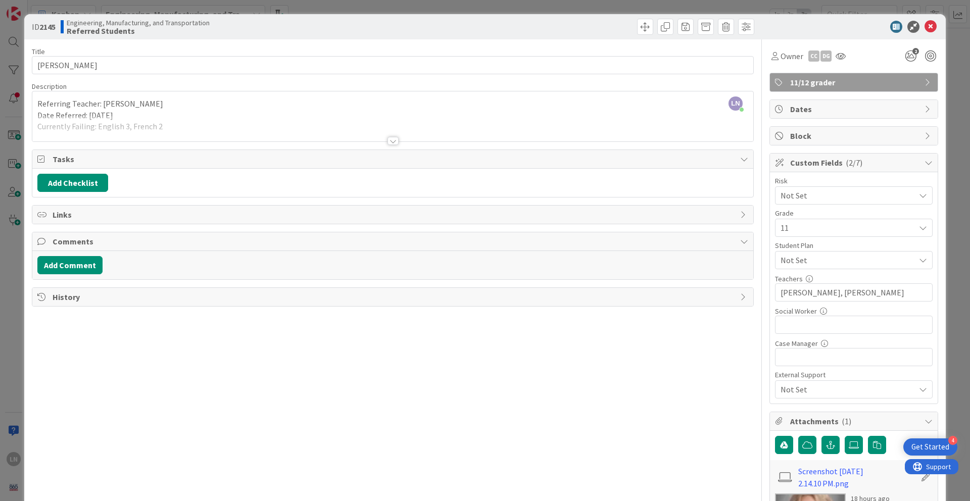
click at [390, 139] on div at bounding box center [393, 141] width 11 height 8
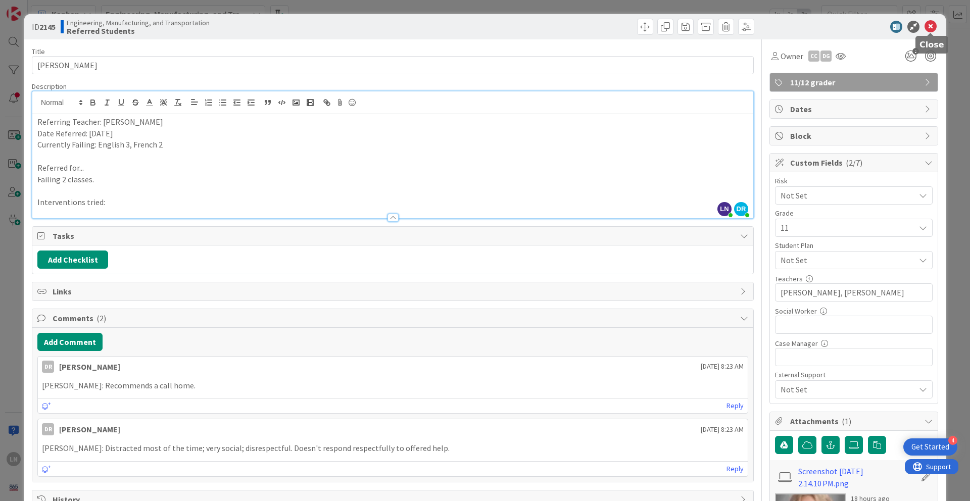
click at [717, 30] on icon at bounding box center [931, 27] width 12 height 12
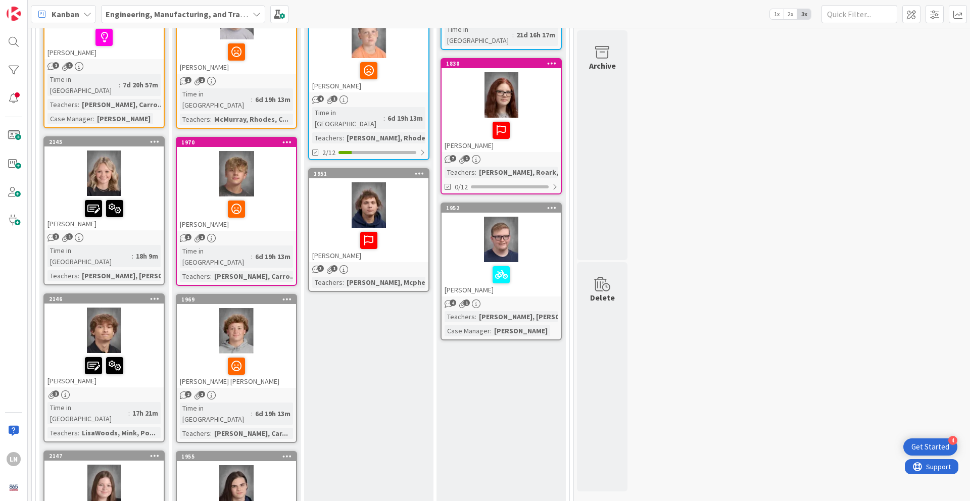
click at [141, 343] on div at bounding box center [103, 365] width 113 height 21
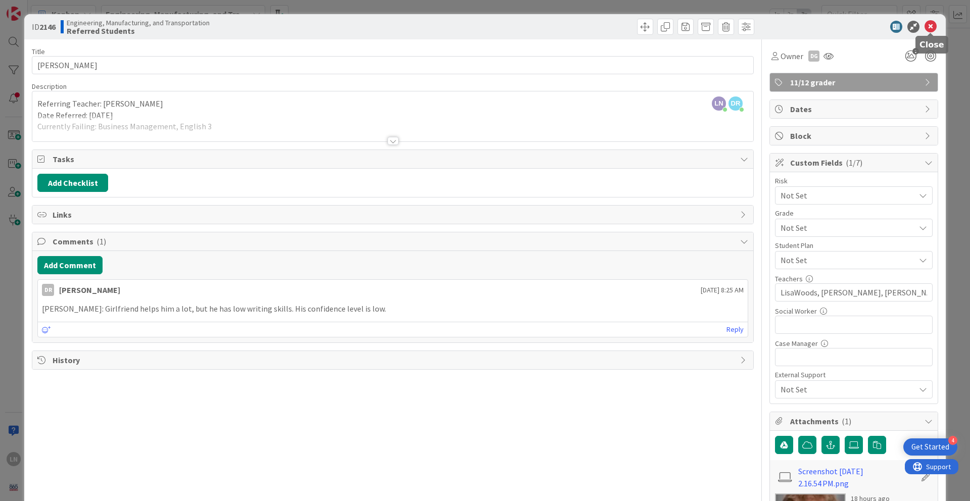
click at [717, 23] on icon at bounding box center [931, 27] width 12 height 12
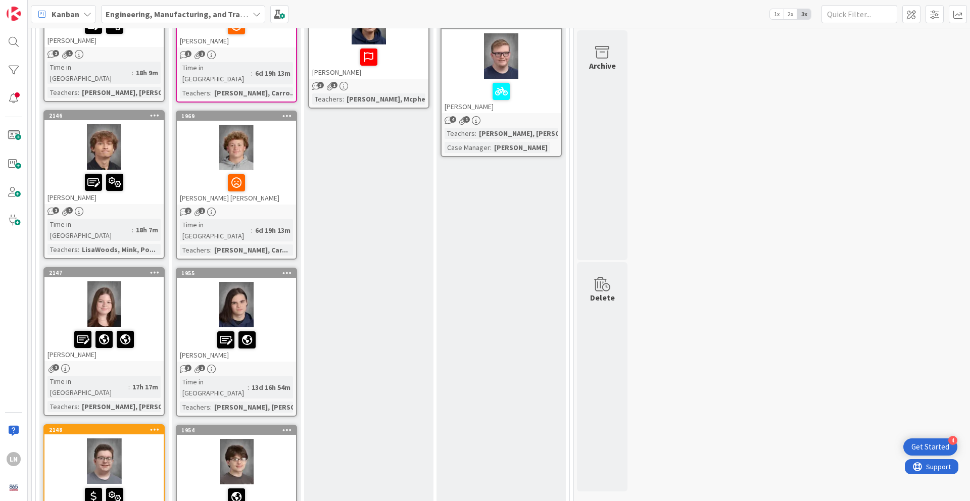
scroll to position [565, 0]
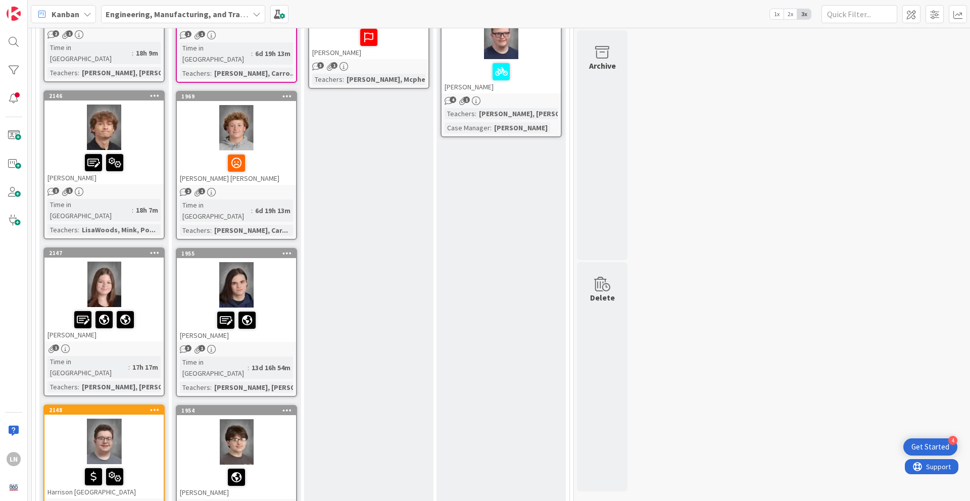
click at [139, 262] on div at bounding box center [103, 284] width 119 height 45
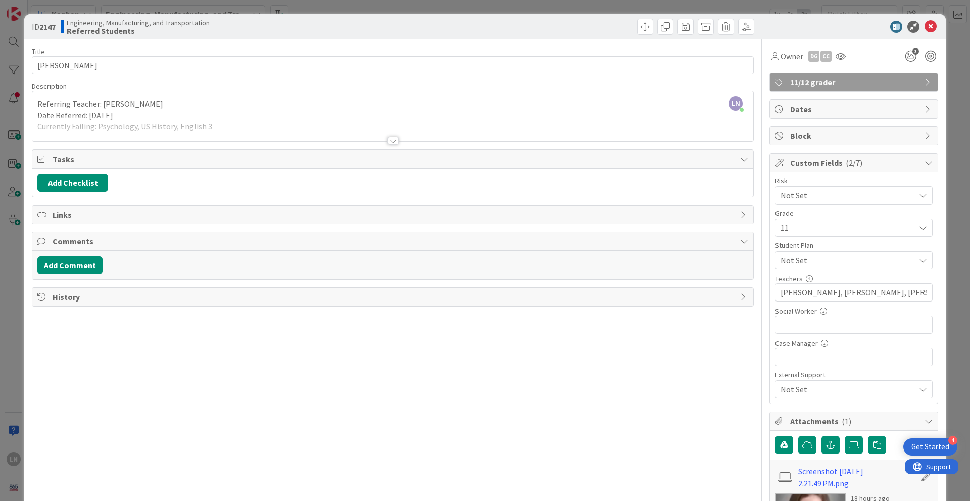
click at [394, 140] on div at bounding box center [393, 141] width 11 height 8
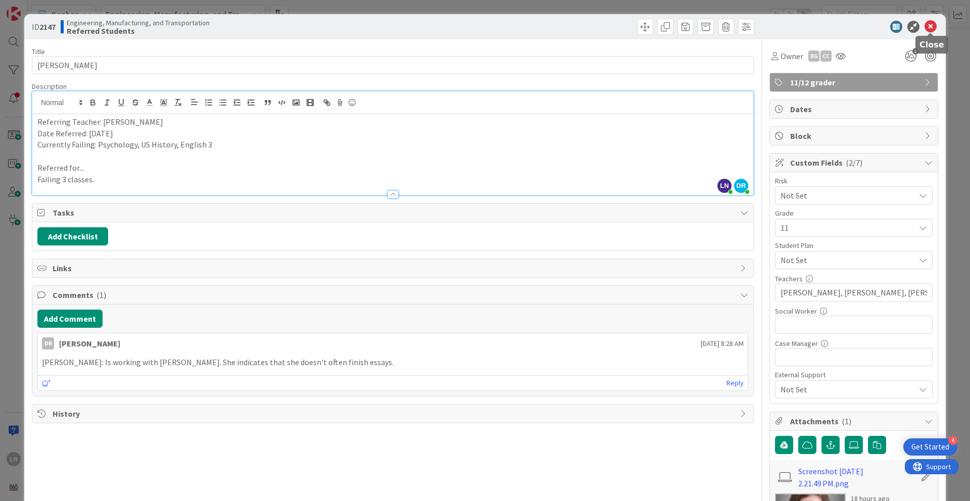
click at [717, 27] on icon at bounding box center [931, 27] width 12 height 12
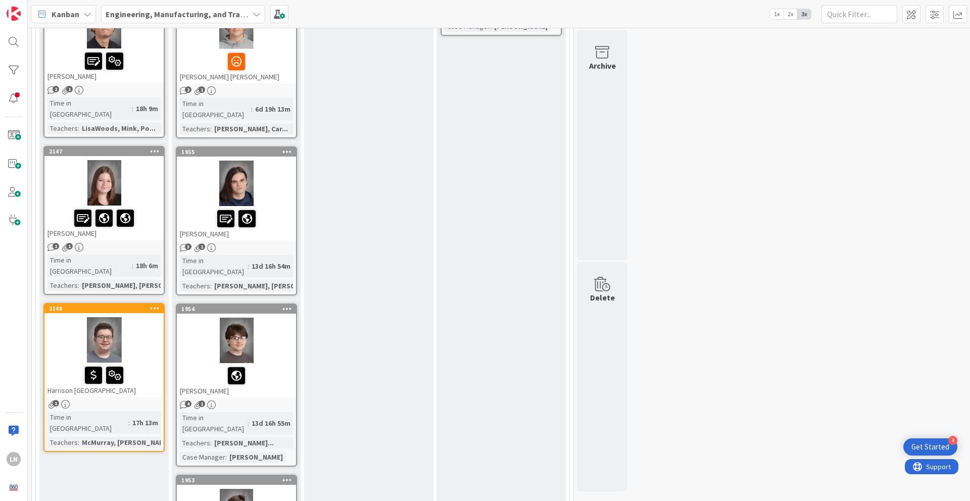
scroll to position [674, 0]
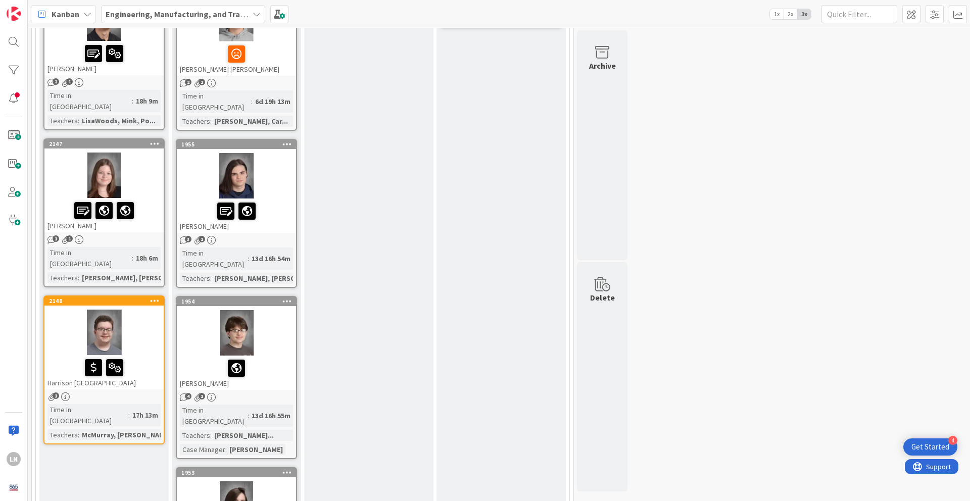
click at [151, 310] on div at bounding box center [103, 332] width 119 height 45
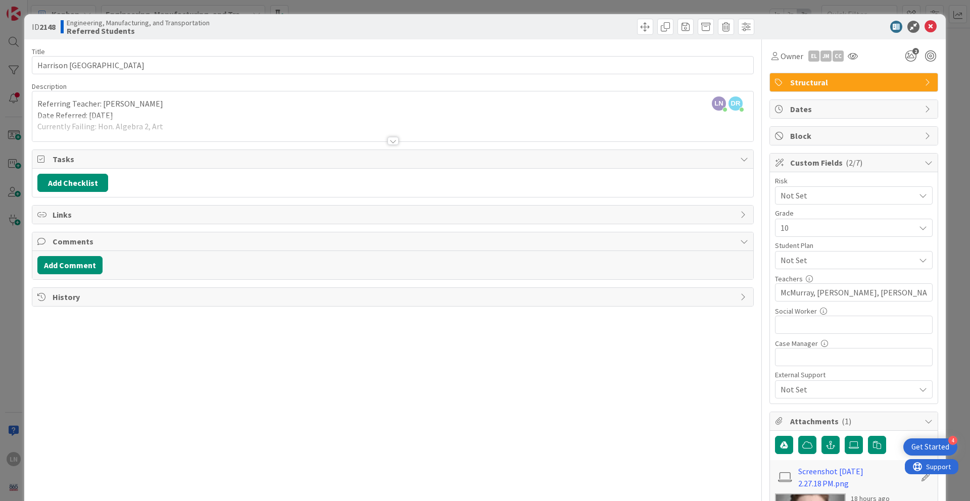
click at [394, 139] on div at bounding box center [393, 141] width 11 height 8
